Goal: Register for event/course

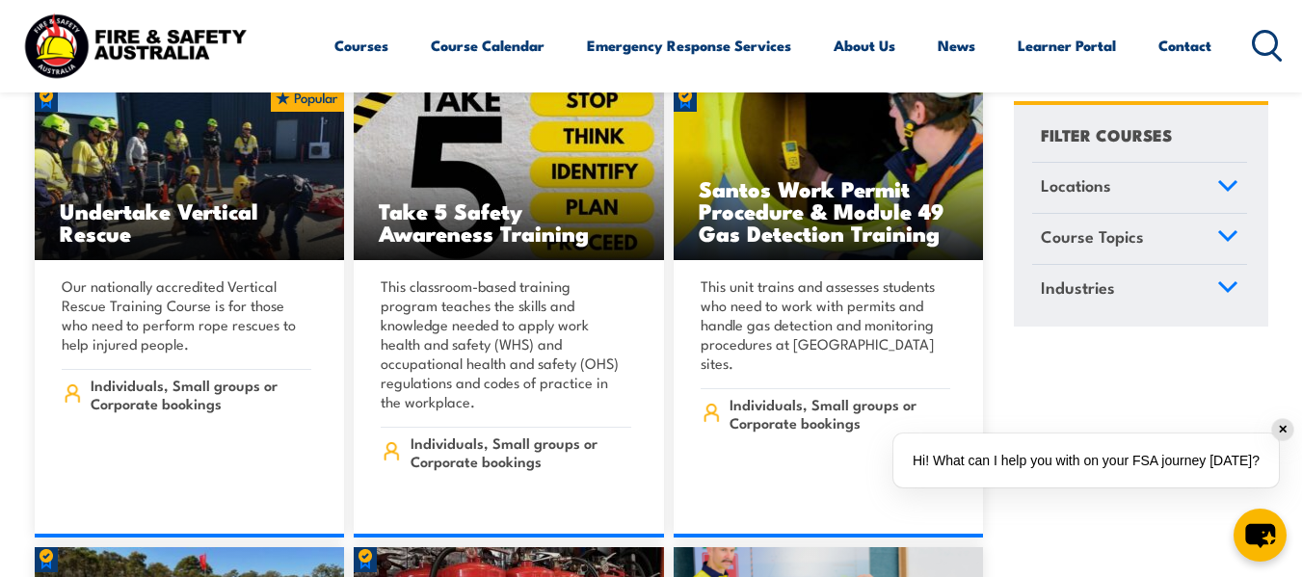
scroll to position [7905, 0]
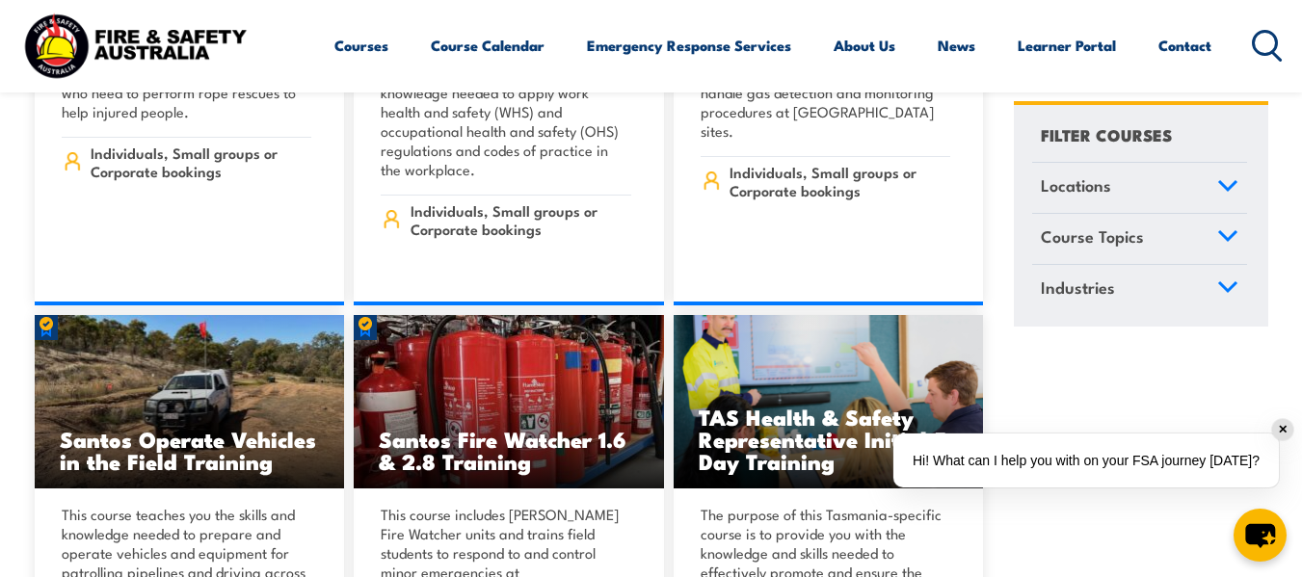
click at [1084, 233] on span "Course Topics" at bounding box center [1092, 237] width 103 height 26
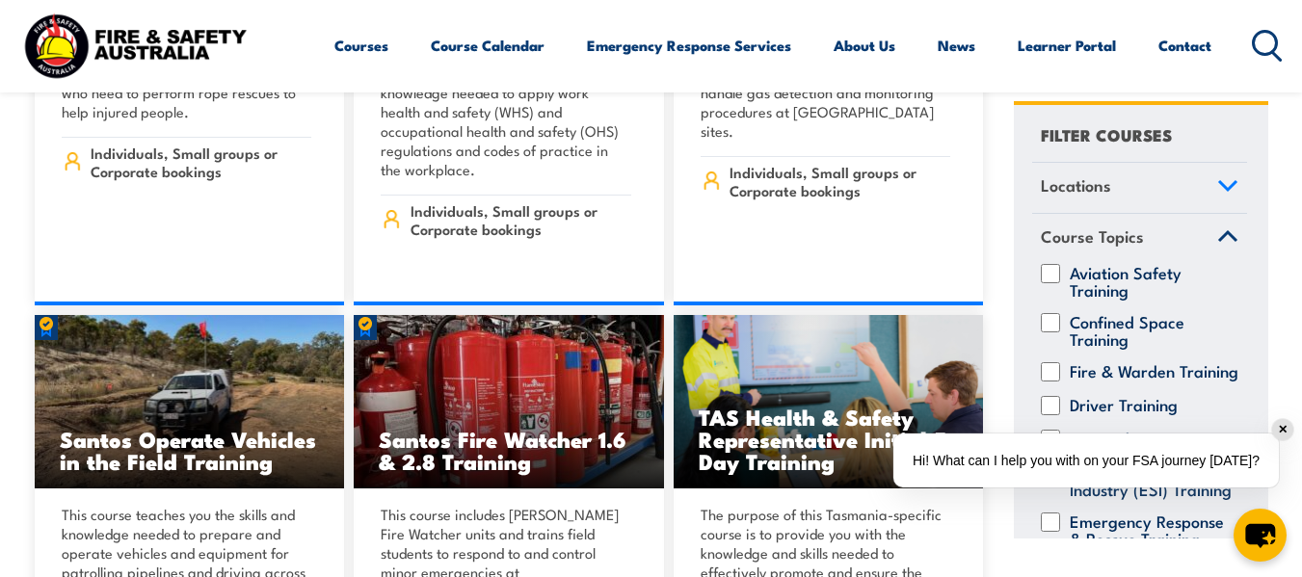
click at [1089, 415] on label "Driver Training" at bounding box center [1124, 404] width 108 height 19
click at [1060, 415] on input "Driver Training" at bounding box center [1050, 404] width 19 height 19
checkbox input "true"
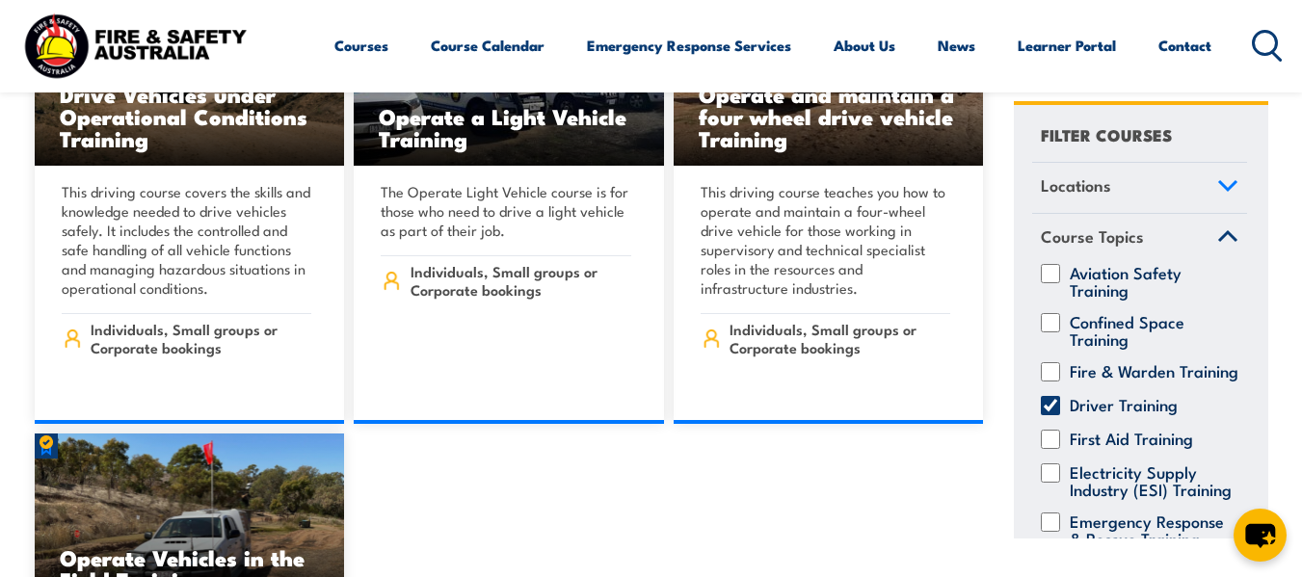
scroll to position [675, 0]
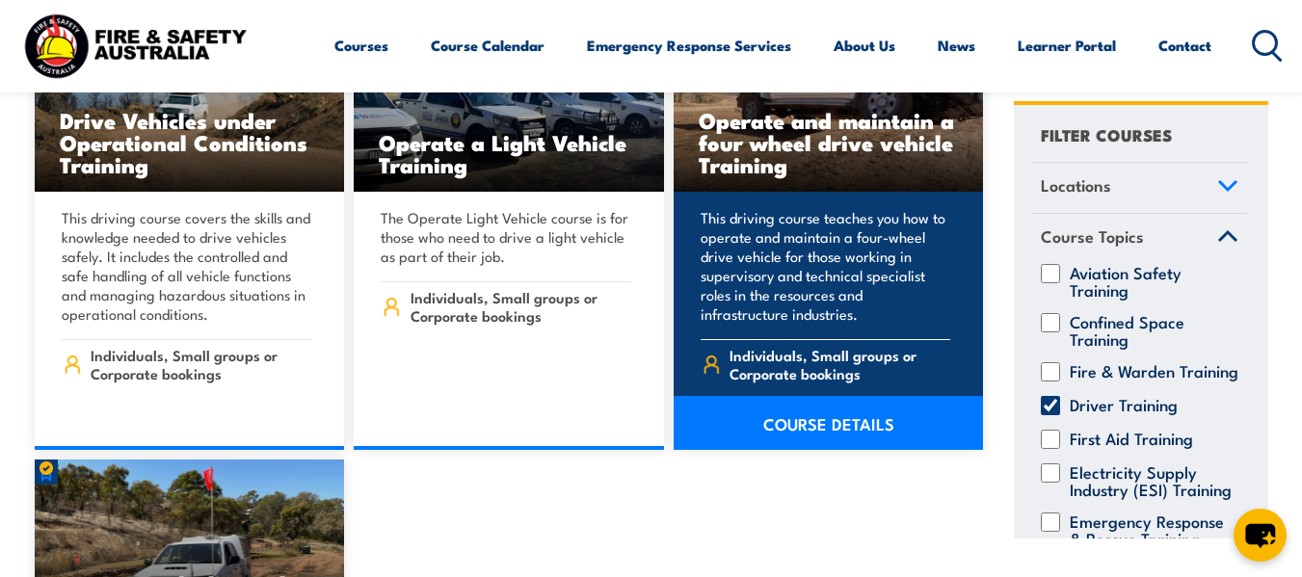
click at [781, 208] on p "This driving course teaches you how to operate and maintain a four-wheel drive …" at bounding box center [826, 266] width 251 height 116
click at [840, 401] on link "COURSE DETAILS" at bounding box center [829, 423] width 310 height 54
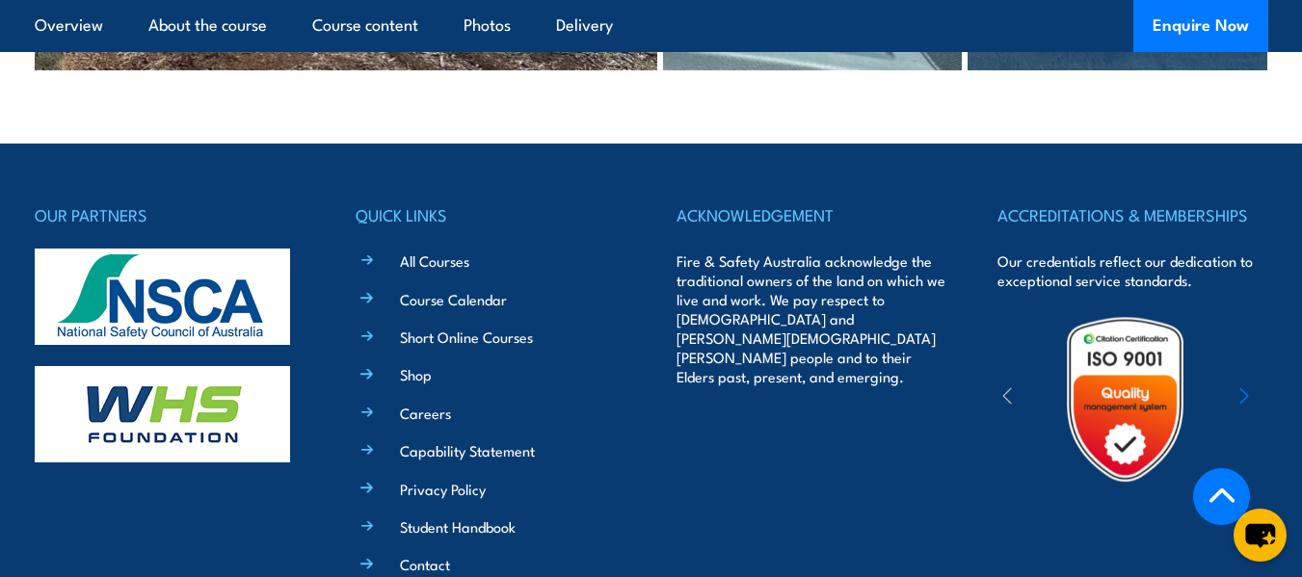
scroll to position [4434, 0]
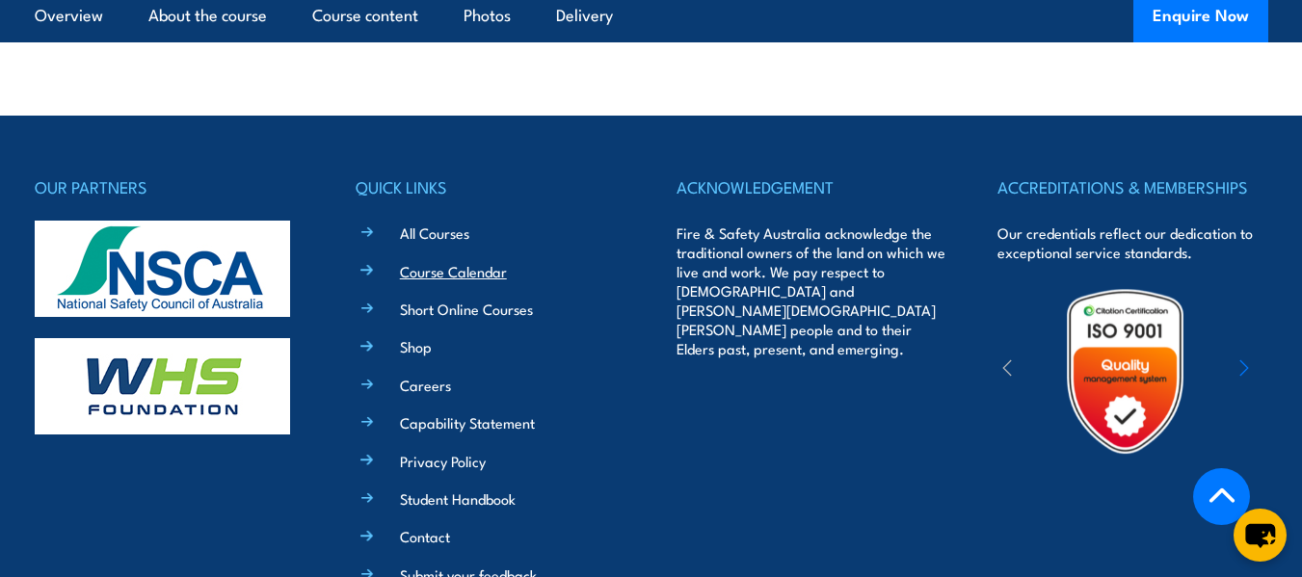
click at [416, 261] on link "Course Calendar" at bounding box center [453, 271] width 107 height 20
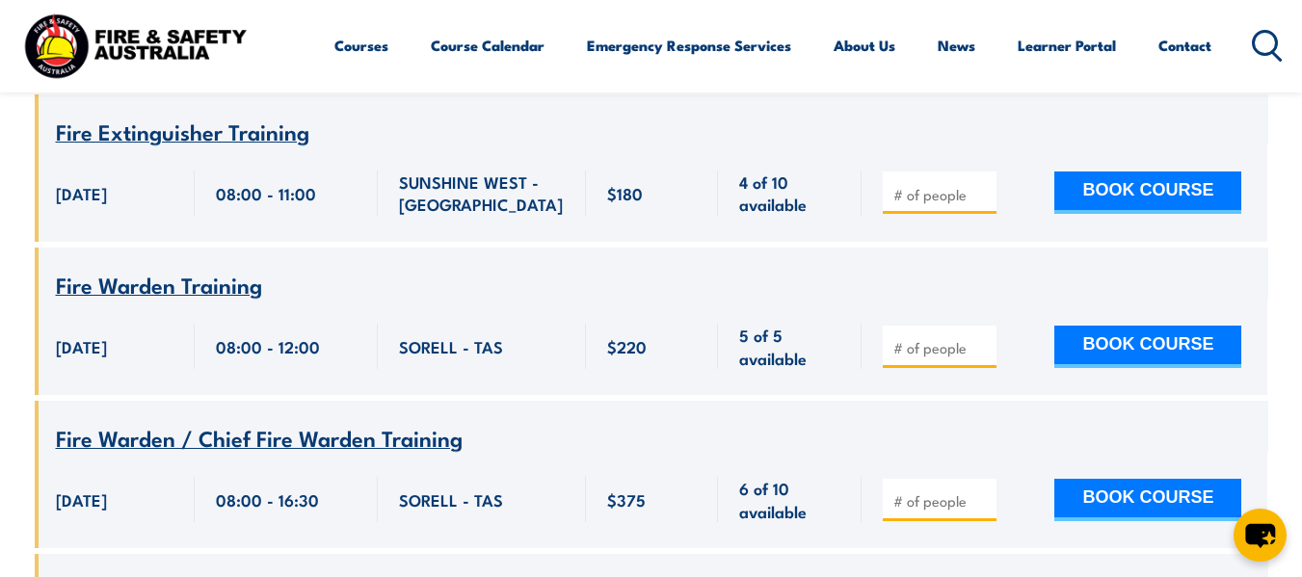
scroll to position [16195, 0]
